Goal: Find specific page/section: Find specific page/section

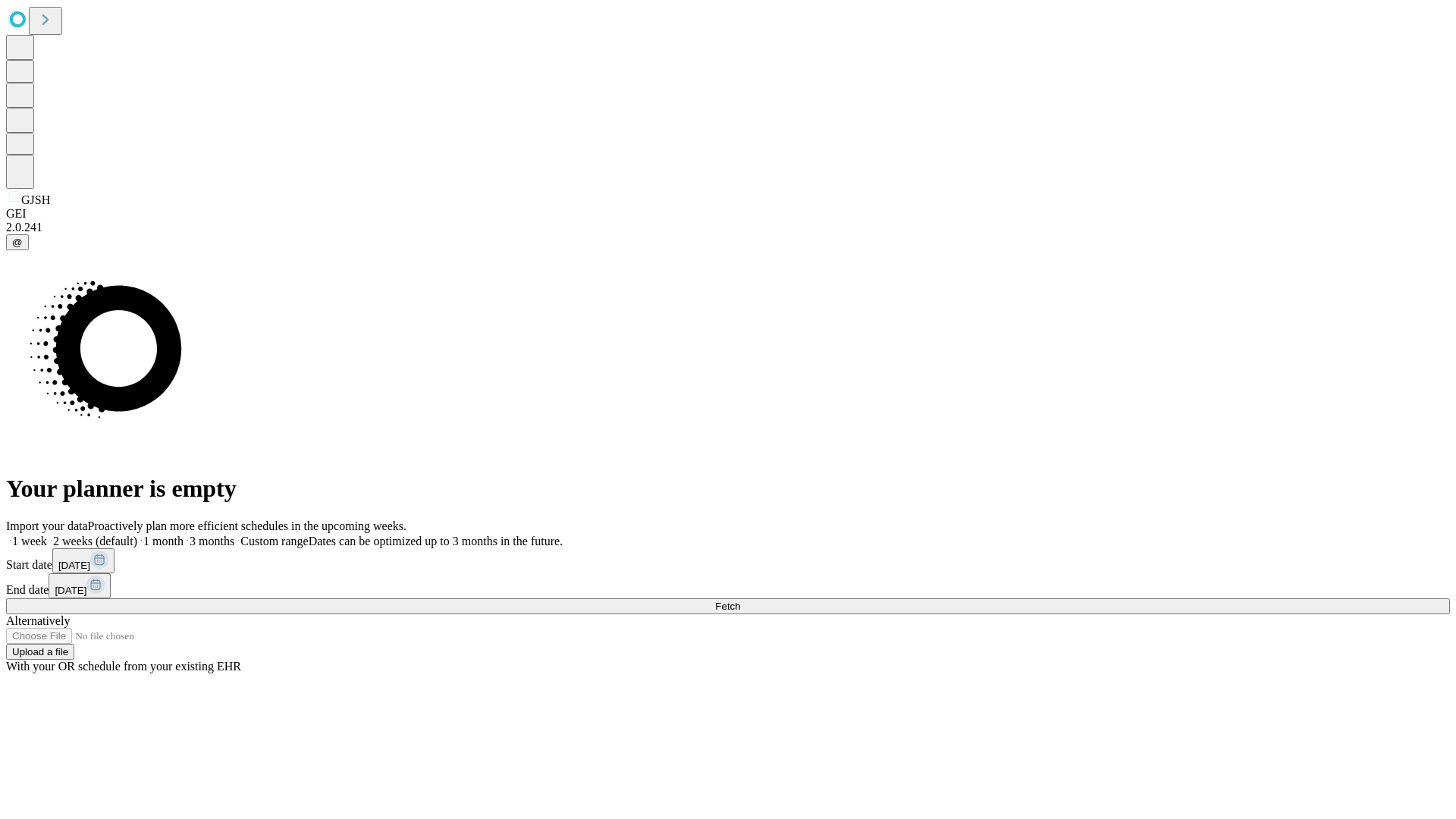
click at [740, 600] on span "Fetch" at bounding box center [727, 605] width 25 height 11
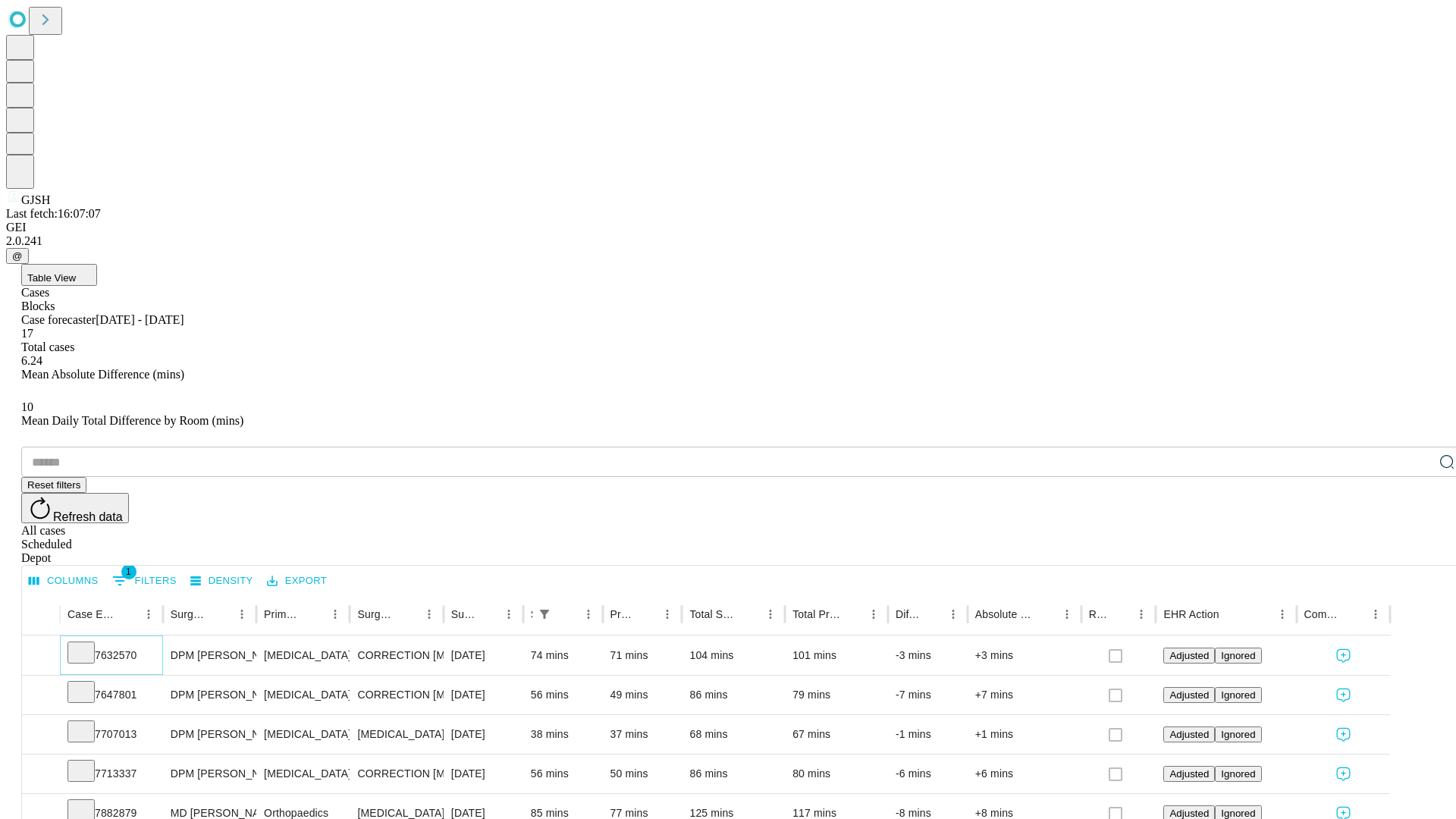
click at [89, 644] on icon at bounding box center [81, 651] width 15 height 15
